Goal: Information Seeking & Learning: Learn about a topic

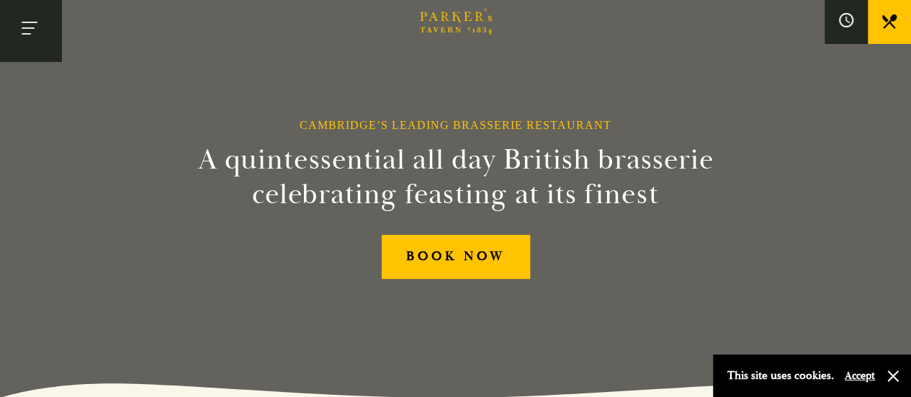
click at [37, 34] on button "Toggle navigation" at bounding box center [30, 30] width 61 height 61
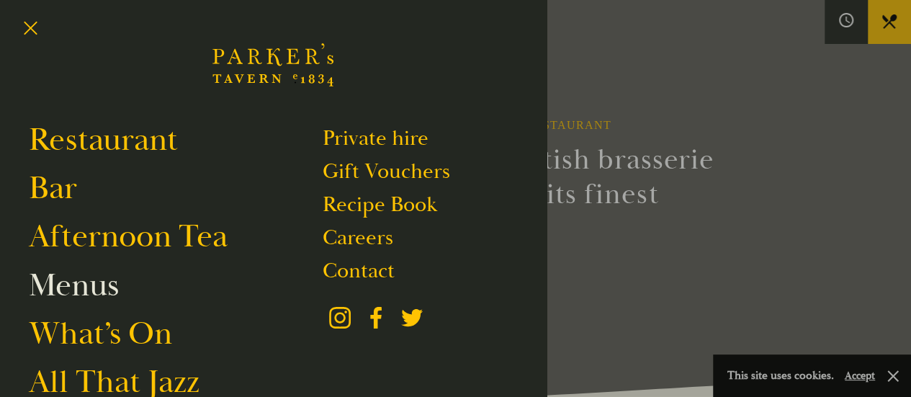
click at [72, 277] on link "Menus" at bounding box center [74, 285] width 90 height 40
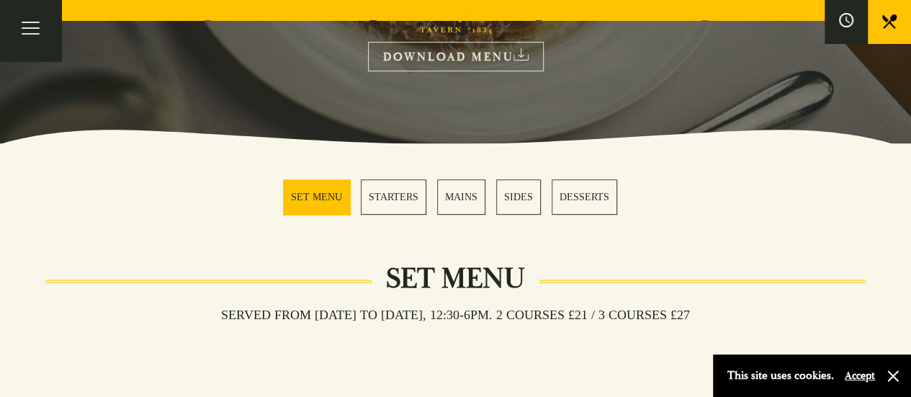
scroll to position [300, 0]
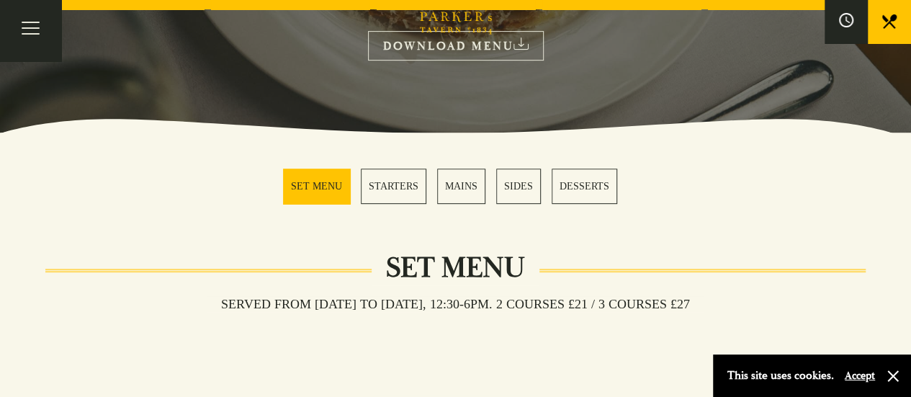
click at [455, 202] on link "MAINS" at bounding box center [461, 186] width 48 height 35
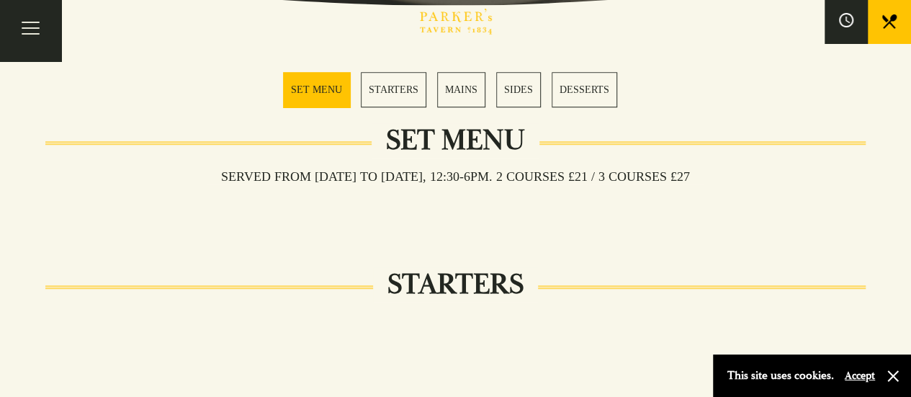
scroll to position [435, 0]
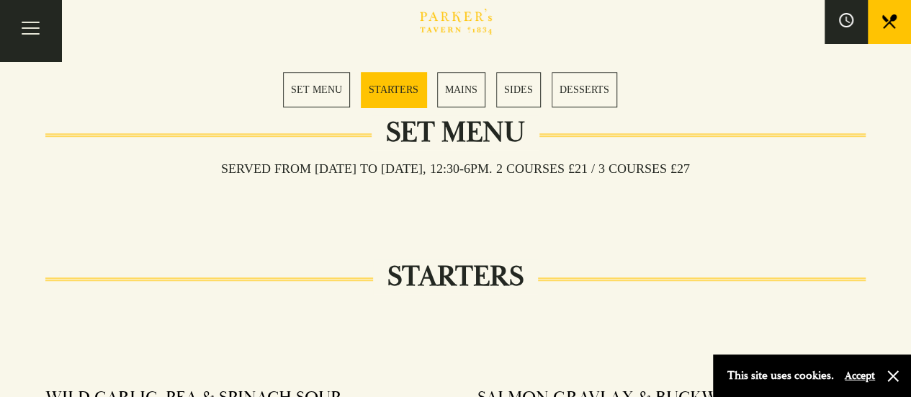
click at [465, 79] on link "MAINS" at bounding box center [461, 89] width 48 height 35
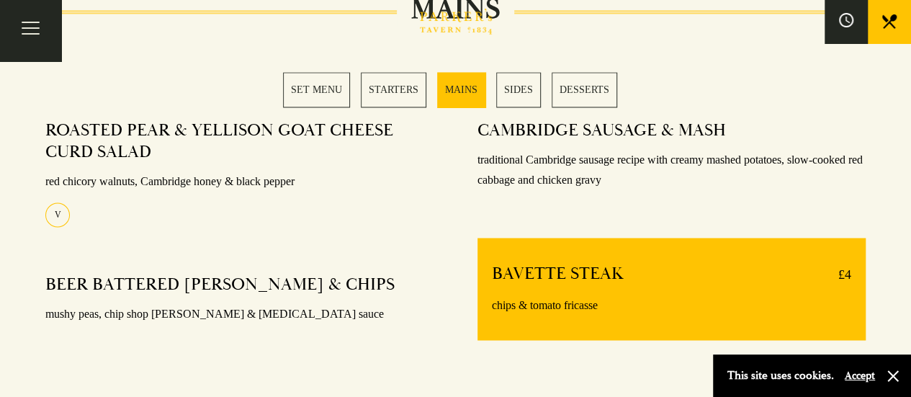
scroll to position [1122, 0]
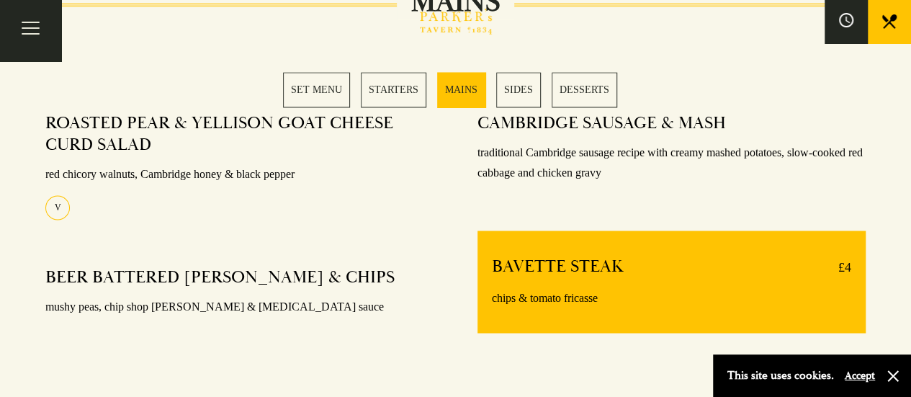
click at [459, 88] on link "MAINS" at bounding box center [461, 89] width 48 height 35
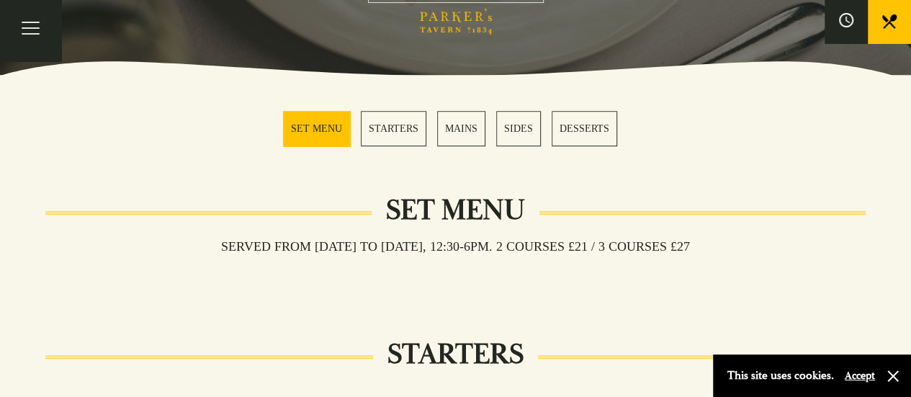
scroll to position [365, 0]
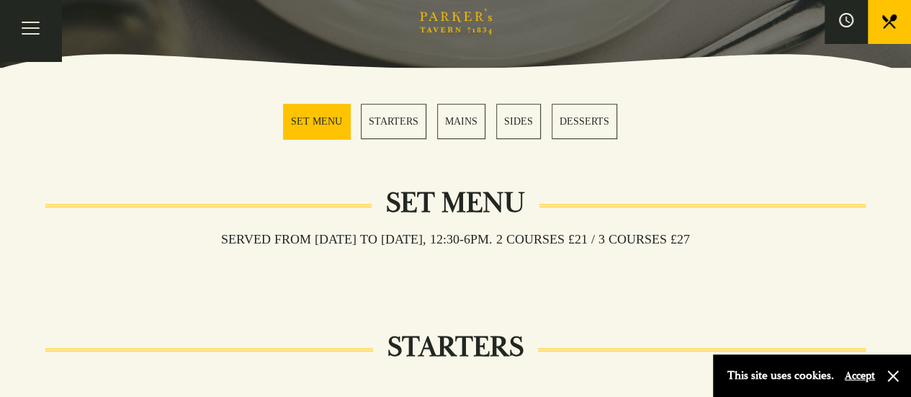
click at [466, 117] on link "MAINS" at bounding box center [461, 121] width 48 height 35
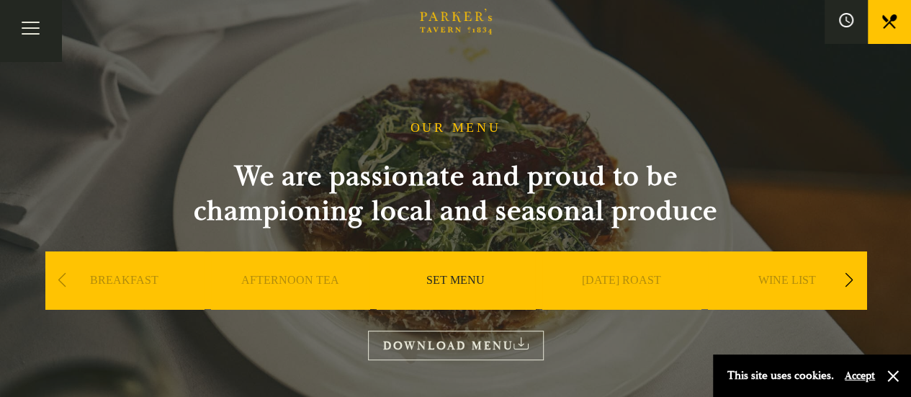
scroll to position [7, 0]
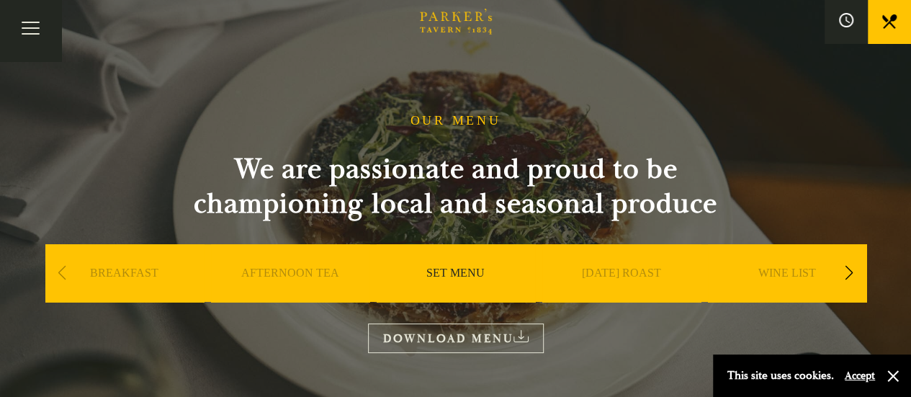
click at [59, 276] on div "Previous slide" at bounding box center [62, 273] width 19 height 32
click at [612, 269] on link "SUNDAY ROAST" at bounding box center [621, 295] width 79 height 58
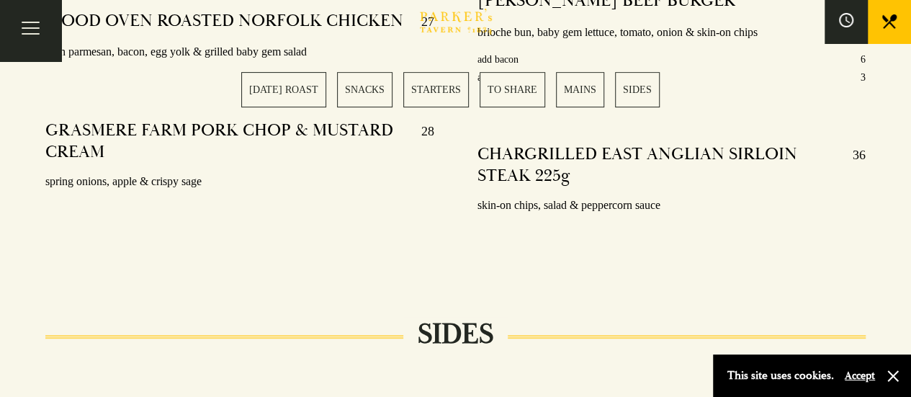
scroll to position [2951, 0]
